Goal: Find specific page/section: Find specific page/section

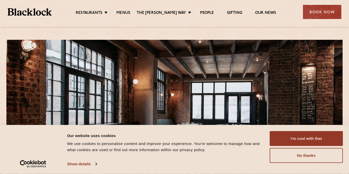
click at [125, 9] on ul "Restaurants Soho City Shoreditch Covent Garden Canary Wharf Manchester Birmingh…" at bounding box center [176, 12] width 249 height 8
click at [125, 12] on link "Menus" at bounding box center [124, 14] width 14 height 6
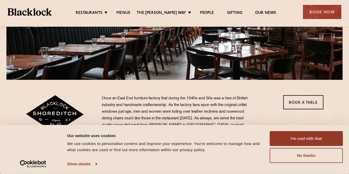
scroll to position [177, 0]
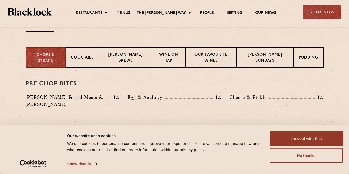
scroll to position [191, 0]
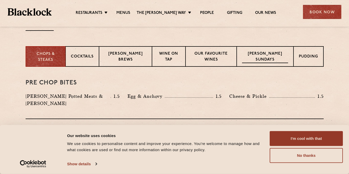
click at [270, 50] on div "[PERSON_NAME] Sundays" at bounding box center [265, 56] width 57 height 20
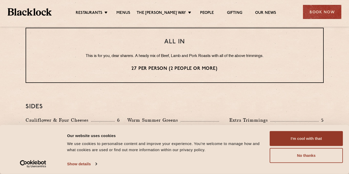
scroll to position [442, 0]
